Goal: Transaction & Acquisition: Register for event/course

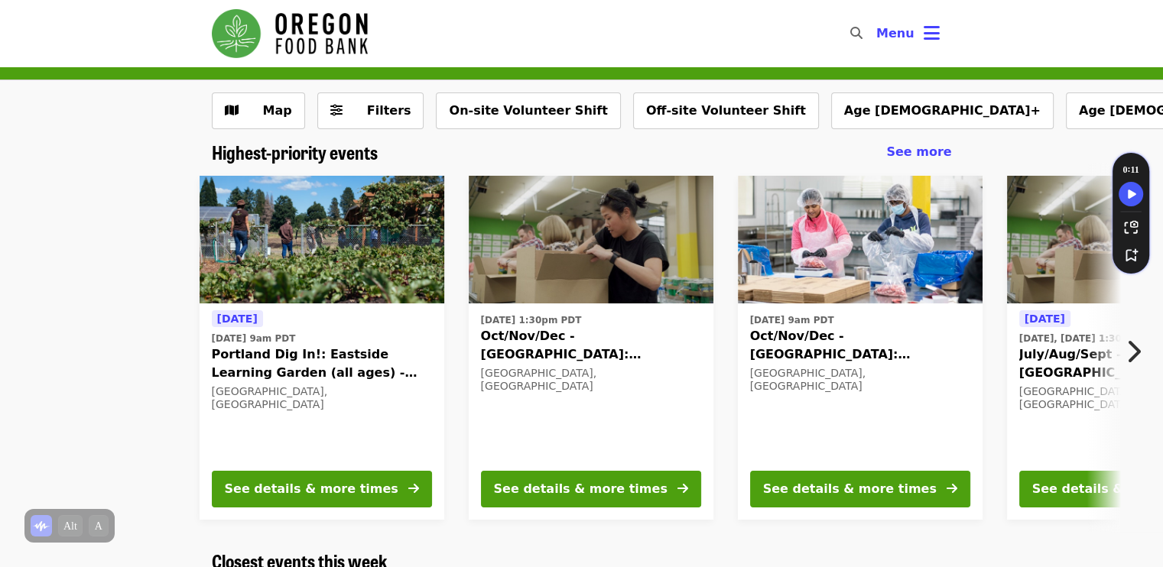
click at [306, 43] on img "Main navigation" at bounding box center [290, 33] width 156 height 49
click at [949, 27] on button "Menu" at bounding box center [908, 33] width 88 height 37
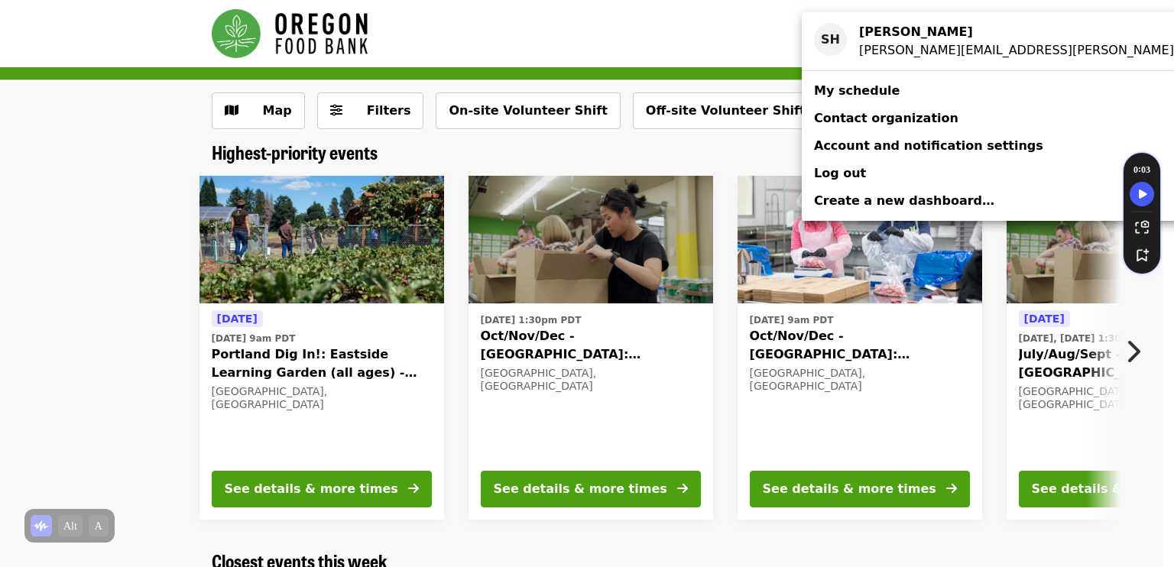
click at [866, 89] on span "My schedule" at bounding box center [857, 90] width 86 height 15
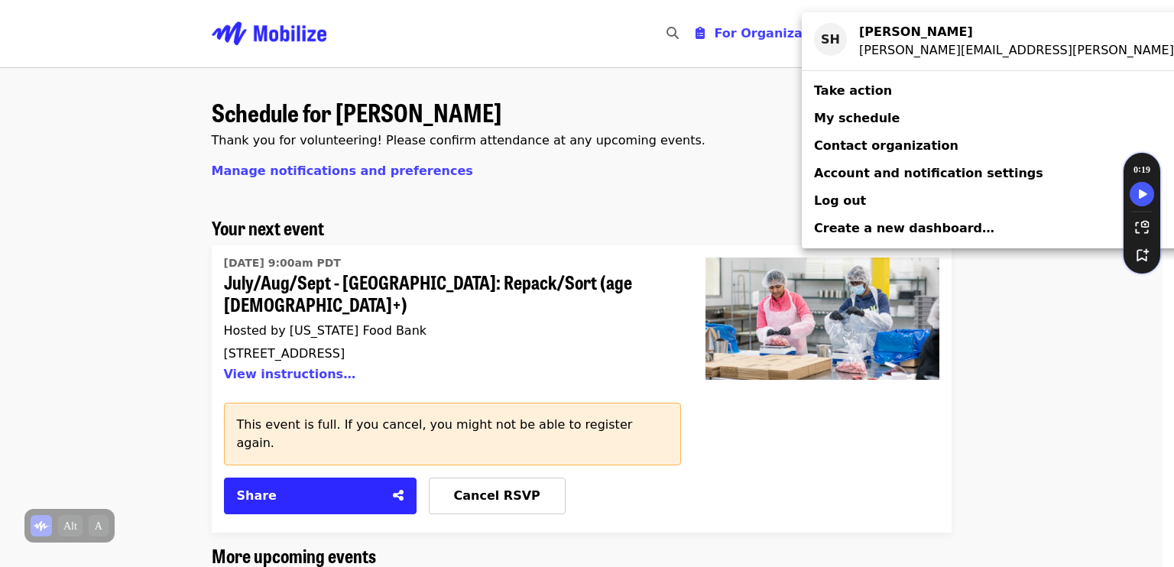
click at [1026, 413] on div "Account menu" at bounding box center [587, 283] width 1174 height 567
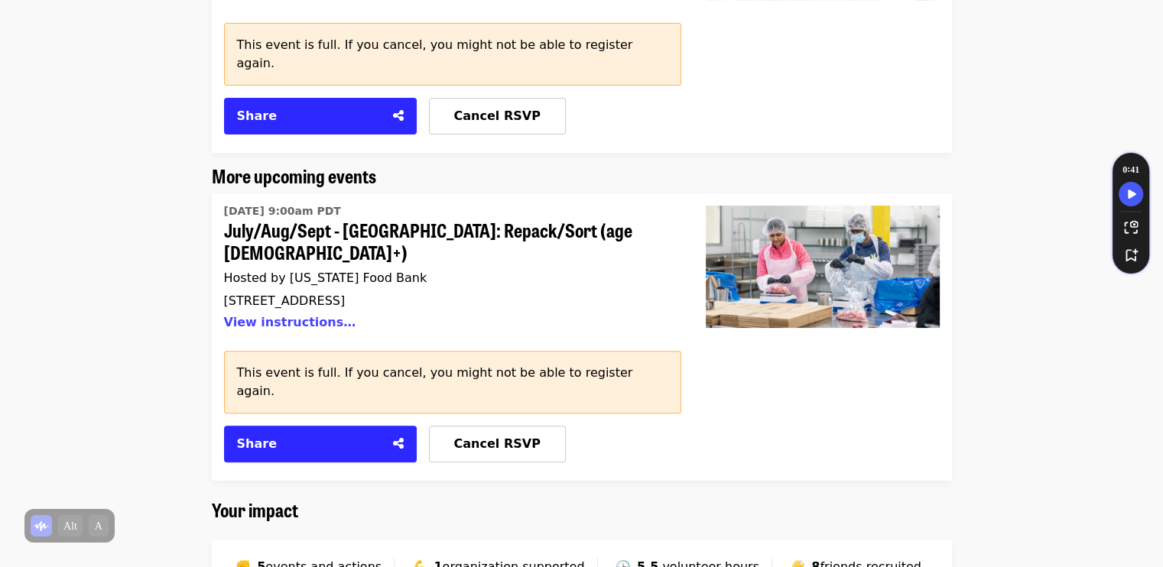
scroll to position [382, 0]
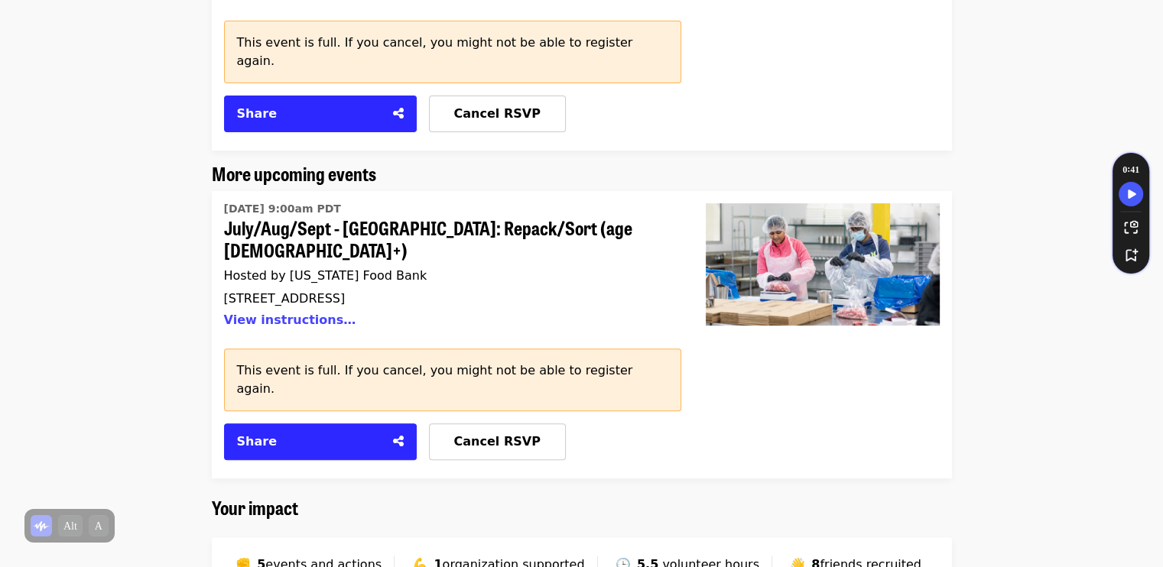
click at [407, 217] on span "July/Aug/Sept - [GEOGRAPHIC_DATA]: Repack/Sort (age [DEMOGRAPHIC_DATA]+)" at bounding box center [446, 239] width 445 height 44
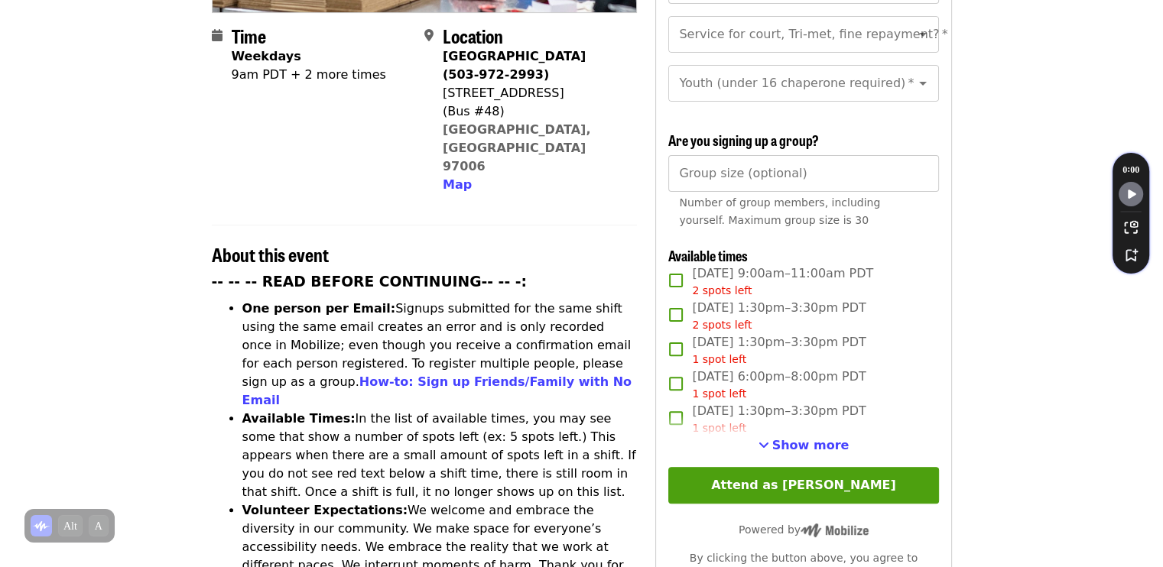
scroll to position [382, 0]
click at [795, 437] on span "Show more" at bounding box center [810, 444] width 77 height 15
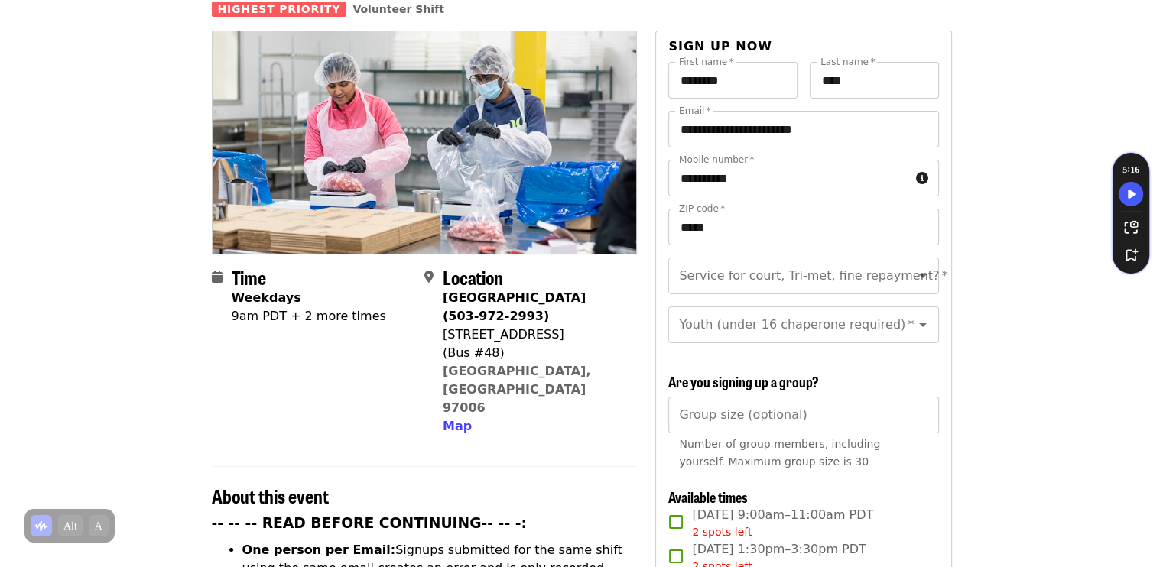
scroll to position [0, 0]
